Goal: Communication & Community: Share content

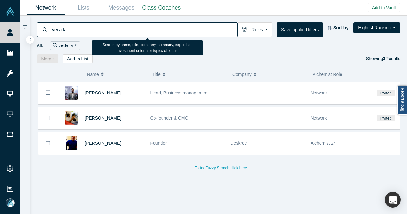
drag, startPoint x: 62, startPoint y: 31, endPoint x: 37, endPoint y: 33, distance: 24.5
click at [37, 33] on div "veda la" at bounding box center [137, 29] width 200 height 15
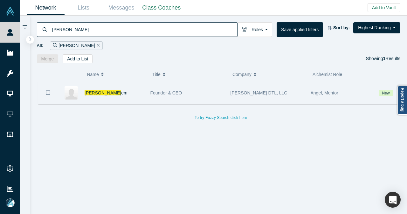
type input "[PERSON_NAME]"
click at [129, 96] on div "[PERSON_NAME] em" at bounding box center [113, 93] width 59 height 22
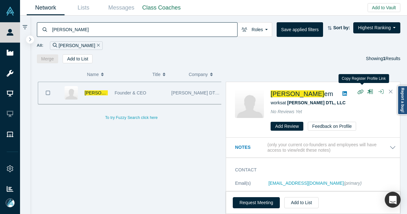
click at [360, 90] on icon "button" at bounding box center [360, 92] width 6 height 4
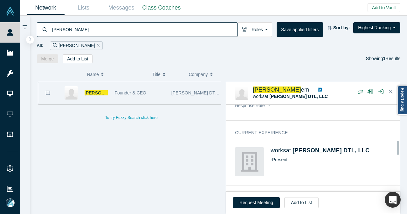
scroll to position [318, 0]
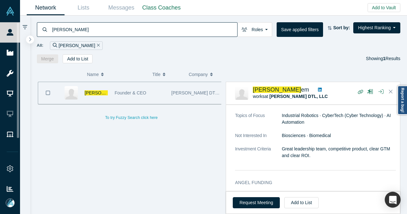
click at [78, 44] on div "[PERSON_NAME]" at bounding box center [76, 45] width 53 height 9
click at [97, 45] on icon "Remove Filter" at bounding box center [98, 45] width 3 height 3
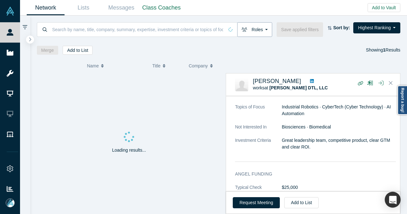
click at [266, 32] on button "Roles" at bounding box center [254, 29] width 35 height 15
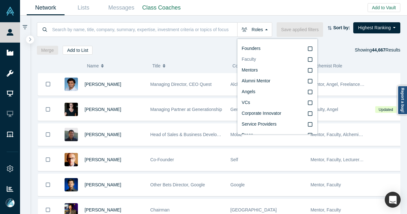
click at [309, 59] on icon at bounding box center [309, 59] width 4 height 5
click at [0, 0] on input "Faculty" at bounding box center [0, 0] width 0 height 0
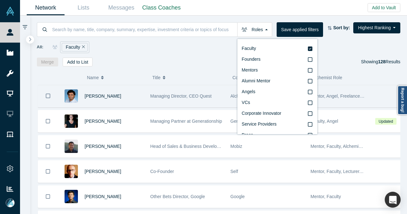
click at [135, 100] on div "[PERSON_NAME]" at bounding box center [113, 96] width 59 height 22
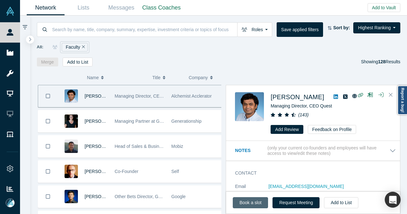
click at [256, 204] on link "Book a slot" at bounding box center [249, 202] width 35 height 11
click at [93, 29] on input at bounding box center [143, 29] width 185 height 15
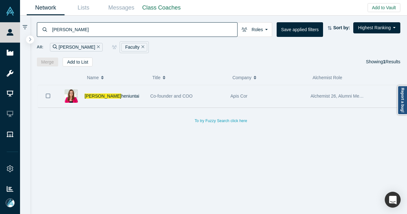
click at [137, 97] on div "[PERSON_NAME]" at bounding box center [113, 96] width 59 height 22
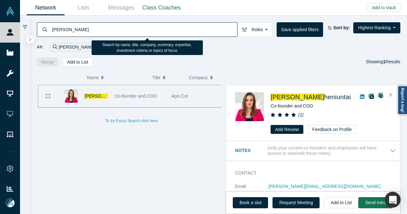
drag, startPoint x: 65, startPoint y: 31, endPoint x: 51, endPoint y: 32, distance: 14.0
click at [51, 32] on input "[PERSON_NAME]" at bounding box center [143, 29] width 185 height 15
type input "a"
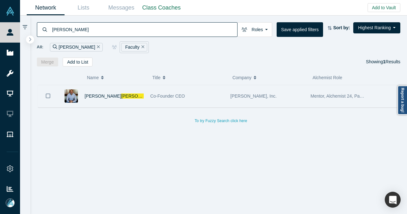
click at [121, 96] on div "[PERSON_NAME] n" at bounding box center [113, 96] width 59 height 22
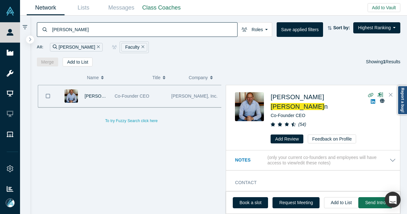
drag, startPoint x: 77, startPoint y: 29, endPoint x: 50, endPoint y: 30, distance: 27.0
click at [50, 30] on div "[PERSON_NAME]" at bounding box center [137, 29] width 200 height 15
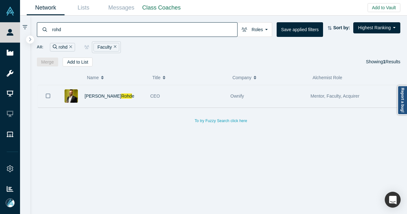
click at [130, 90] on div "[PERSON_NAME] e" at bounding box center [113, 96] width 59 height 22
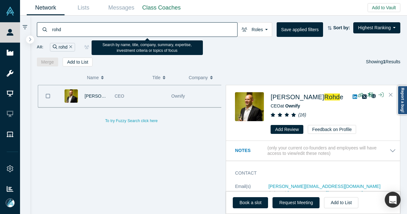
drag, startPoint x: 94, startPoint y: 28, endPoint x: 48, endPoint y: 31, distance: 46.5
click at [48, 31] on div "rohd" at bounding box center [137, 29] width 200 height 15
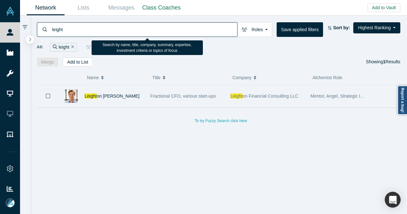
click at [122, 94] on div "Leight on [PERSON_NAME]" at bounding box center [113, 96] width 59 height 22
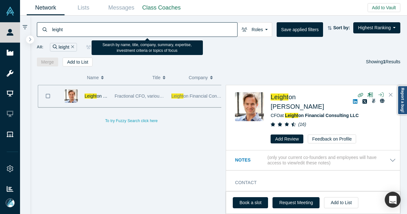
drag, startPoint x: 61, startPoint y: 28, endPoint x: 50, endPoint y: 30, distance: 10.9
click at [50, 30] on div "leight" at bounding box center [137, 29] width 200 height 15
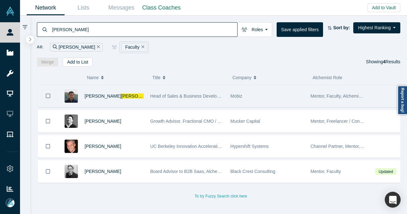
click at [120, 93] on div "[PERSON_NAME]" at bounding box center [113, 96] width 59 height 22
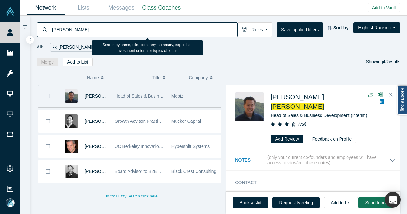
drag, startPoint x: 74, startPoint y: 29, endPoint x: 48, endPoint y: 34, distance: 25.9
click at [48, 34] on div "[PERSON_NAME]" at bounding box center [137, 29] width 200 height 15
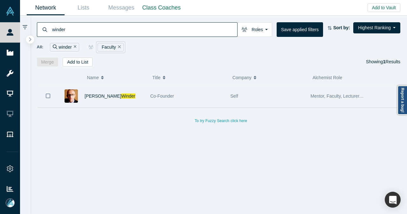
click at [126, 94] on div "[PERSON_NAME]" at bounding box center [113, 96] width 59 height 22
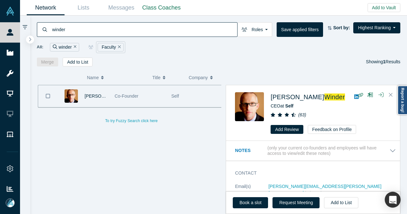
drag, startPoint x: 84, startPoint y: 34, endPoint x: 49, endPoint y: 35, distance: 35.9
click at [49, 35] on div "winder" at bounding box center [137, 29] width 200 height 15
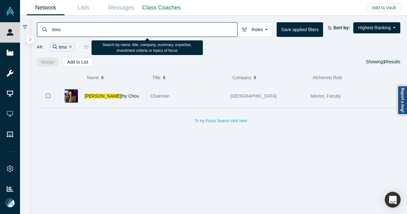
click at [126, 93] on div "[PERSON_NAME]" at bounding box center [113, 96] width 59 height 22
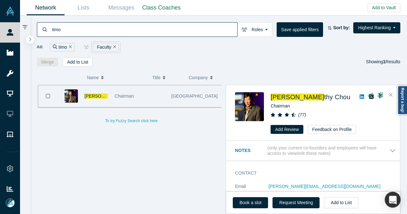
drag, startPoint x: 71, startPoint y: 27, endPoint x: 37, endPoint y: 31, distance: 34.5
click at [37, 31] on div "timo" at bounding box center [137, 29] width 200 height 15
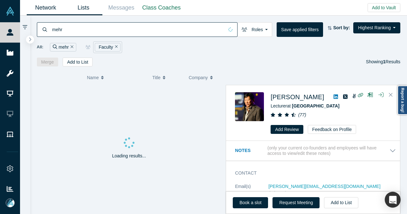
type input "mehr"
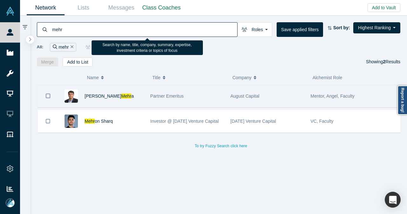
click at [137, 98] on div "[PERSON_NAME] a" at bounding box center [113, 96] width 59 height 22
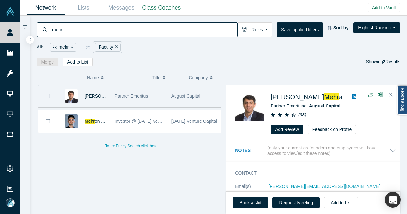
drag, startPoint x: 116, startPoint y: 45, endPoint x: 79, endPoint y: 48, distance: 36.3
click at [116, 45] on icon "Remove Filter" at bounding box center [116, 46] width 3 height 4
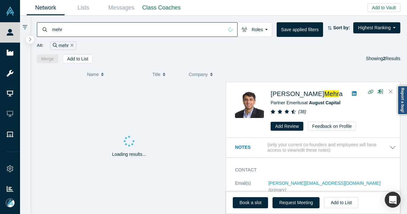
click at [72, 45] on icon "Remove Filter" at bounding box center [72, 45] width 3 height 4
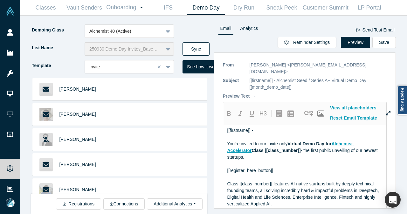
click at [200, 48] on button "Sync" at bounding box center [195, 48] width 27 height 13
click at [198, 45] on button "Sync" at bounding box center [195, 48] width 27 height 13
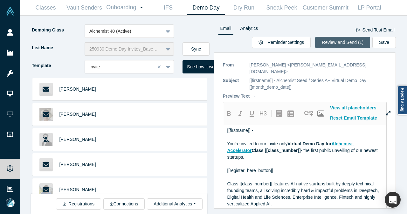
click at [328, 41] on button "Review and Send (1)" at bounding box center [342, 42] width 55 height 11
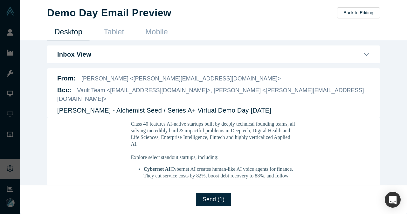
scroll to position [127, 0]
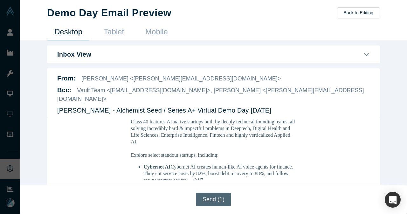
click at [216, 202] on button "Send (1)" at bounding box center [213, 199] width 35 height 13
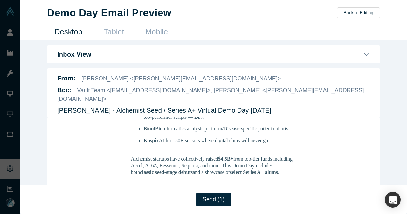
scroll to position [191, 0]
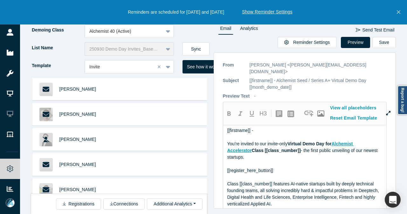
click at [398, 13] on icon "Close" at bounding box center [397, 12] width 3 height 6
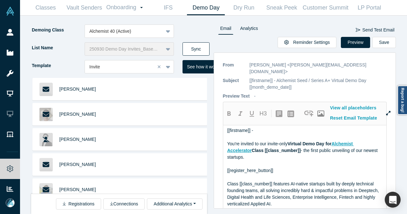
click at [199, 48] on button "Sync" at bounding box center [195, 48] width 27 height 13
